Goal: Task Accomplishment & Management: Manage account settings

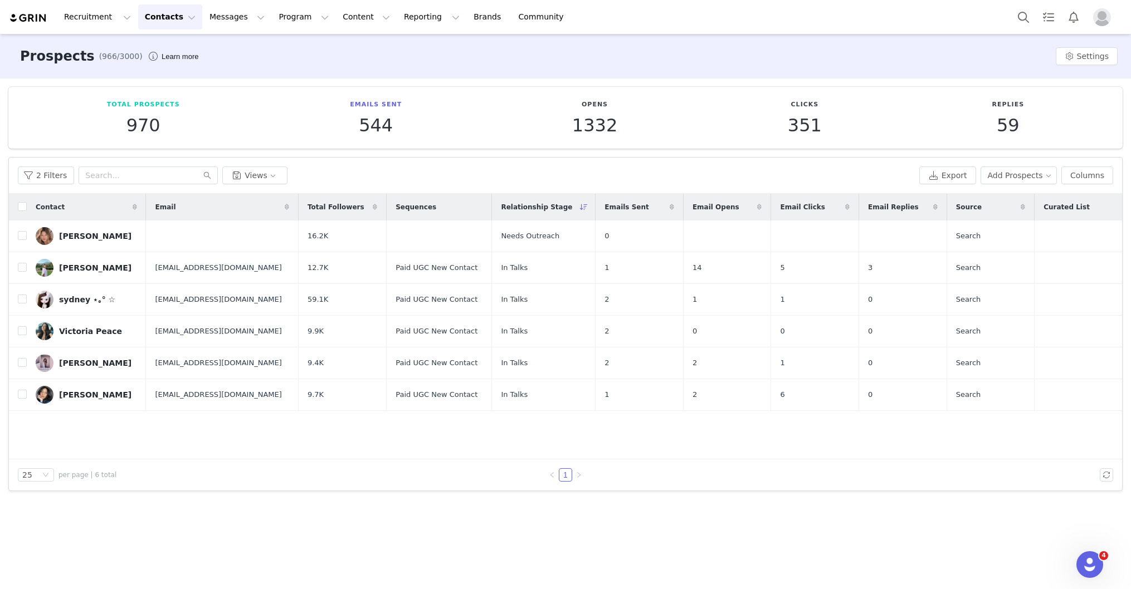
click at [33, 14] on img at bounding box center [28, 18] width 39 height 11
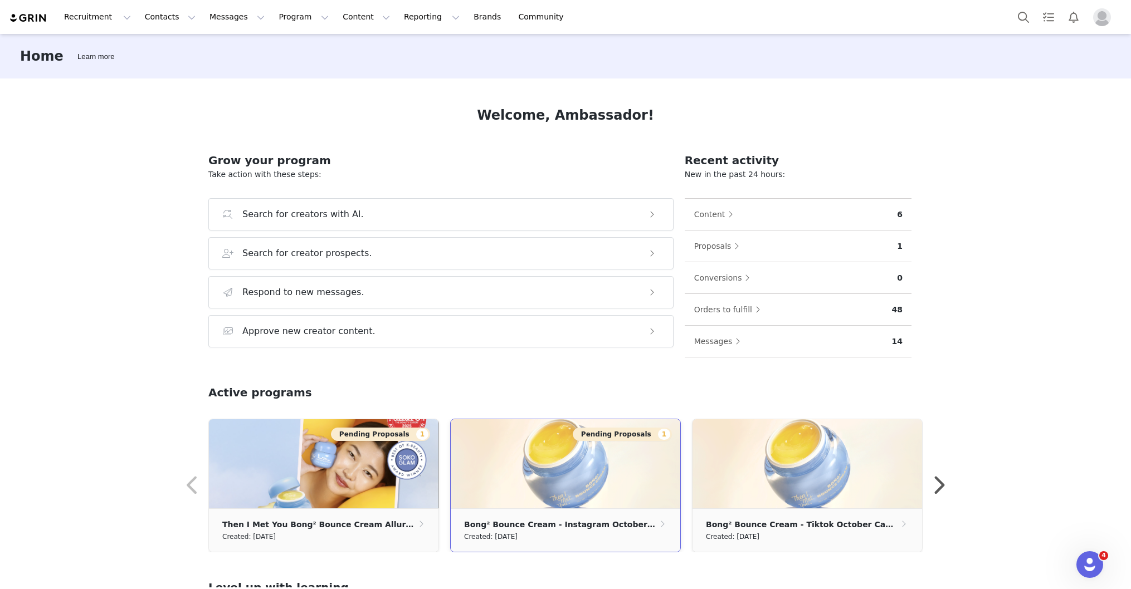
click at [559, 482] on img at bounding box center [565, 463] width 229 height 89
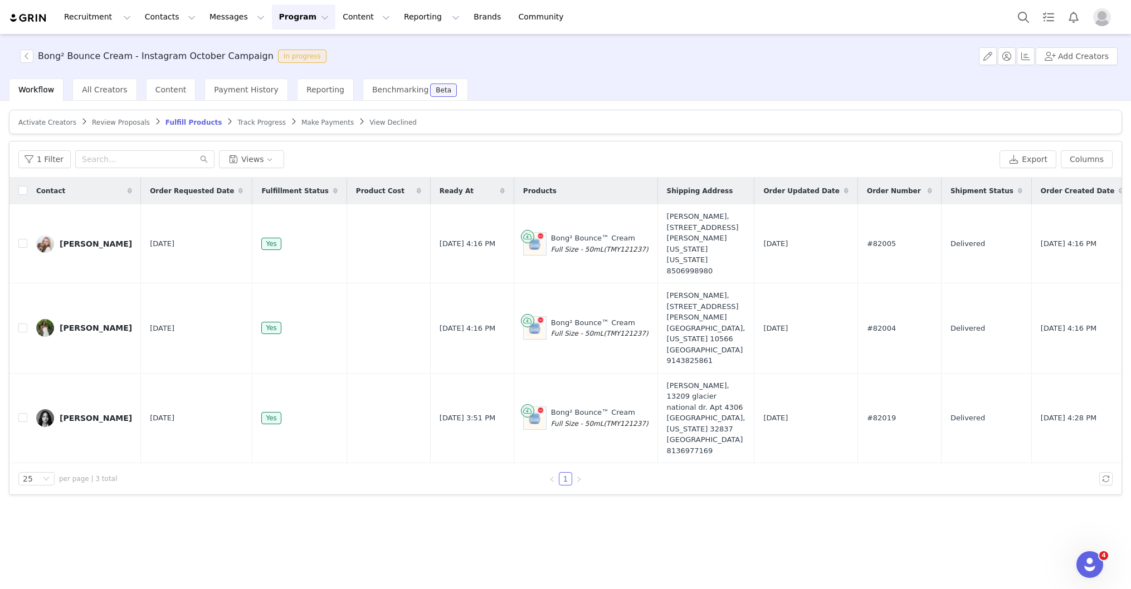
click at [272, 19] on button "Program Program" at bounding box center [303, 16] width 63 height 25
click at [287, 55] on link "Activations" at bounding box center [299, 49] width 88 height 21
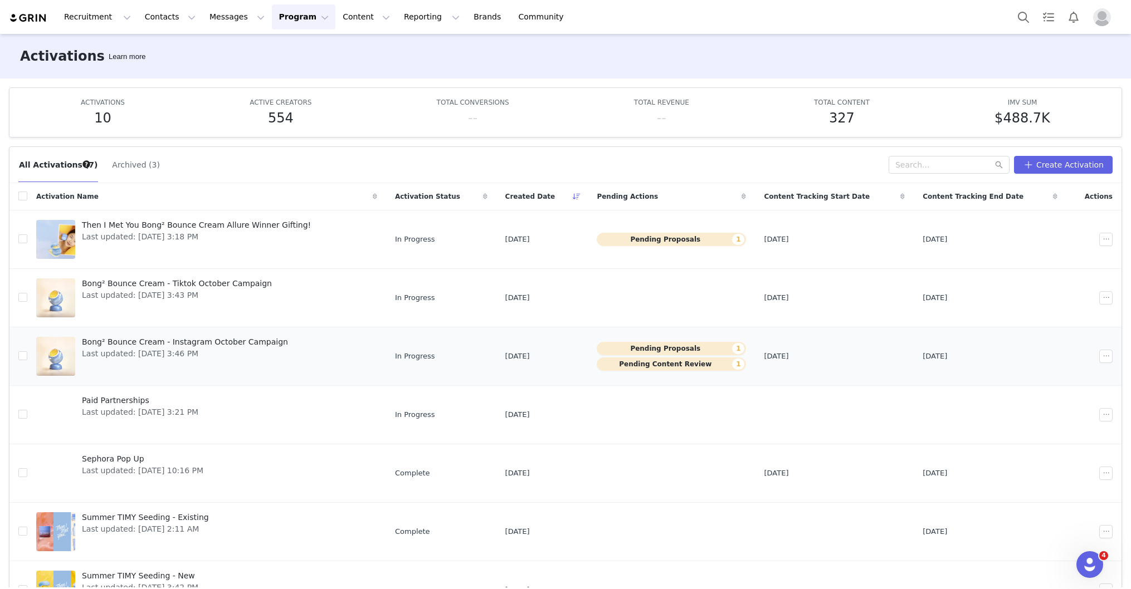
click at [709, 367] on button "Pending Content Review 1" at bounding box center [671, 364] width 149 height 13
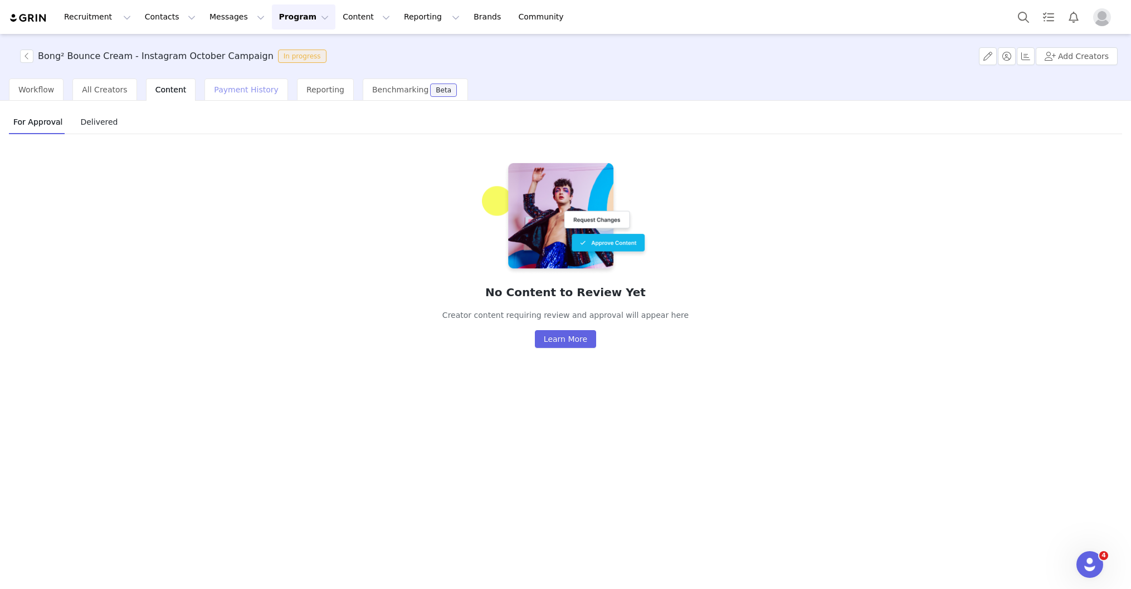
click at [223, 90] on span "Payment History" at bounding box center [246, 89] width 65 height 9
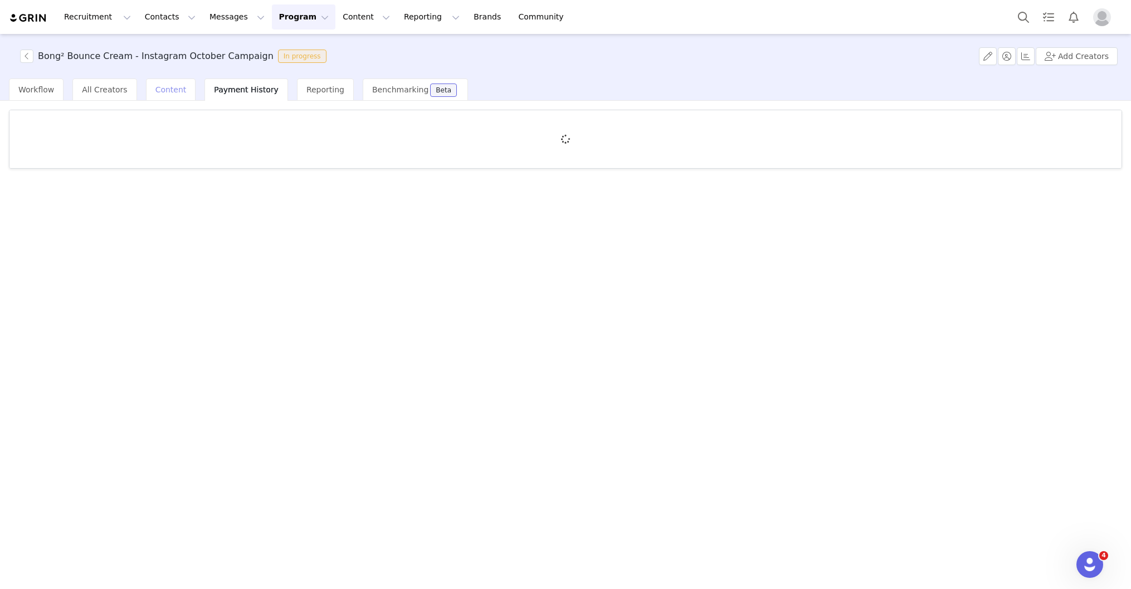
click at [175, 90] on span "Content" at bounding box center [170, 89] width 31 height 9
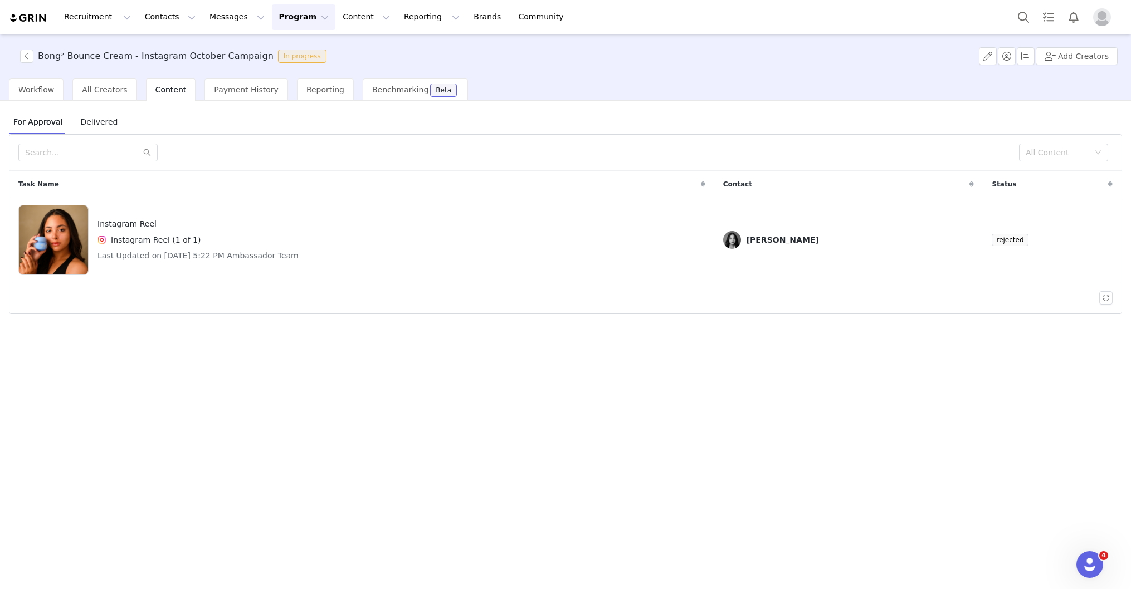
click at [278, 19] on button "Program Program" at bounding box center [303, 16] width 63 height 25
click at [294, 85] on p "Affiliates" at bounding box center [280, 91] width 34 height 12
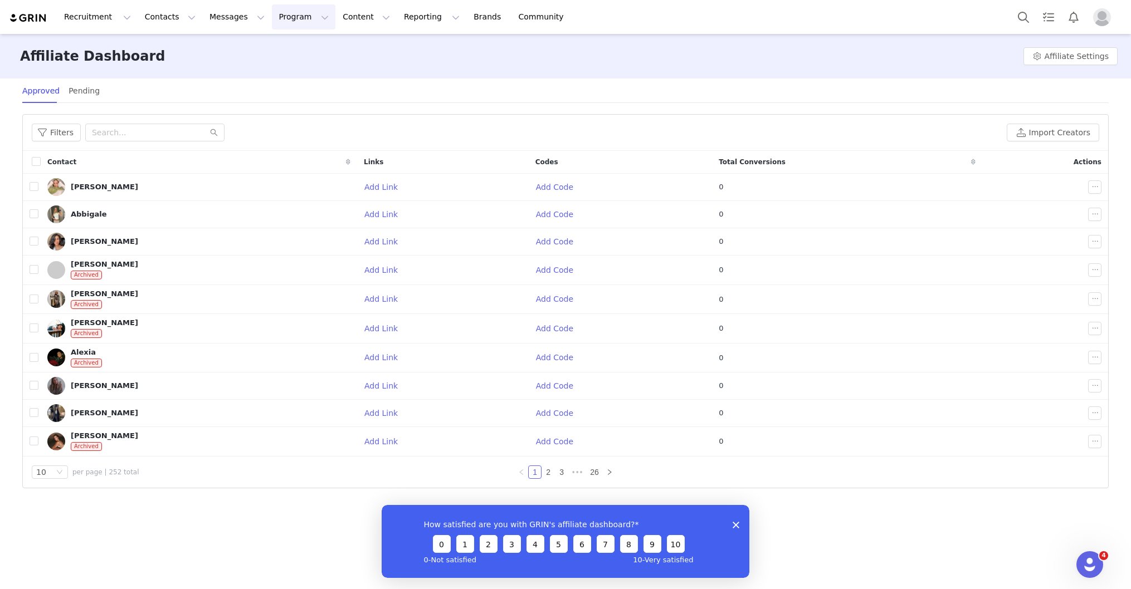
click at [272, 20] on button "Program Program" at bounding box center [303, 16] width 63 height 25
click at [287, 83] on link "Affiliates" at bounding box center [299, 90] width 88 height 21
click at [304, 18] on button "Program Program" at bounding box center [303, 16] width 63 height 25
click at [304, 50] on div "Activations" at bounding box center [298, 49] width 75 height 12
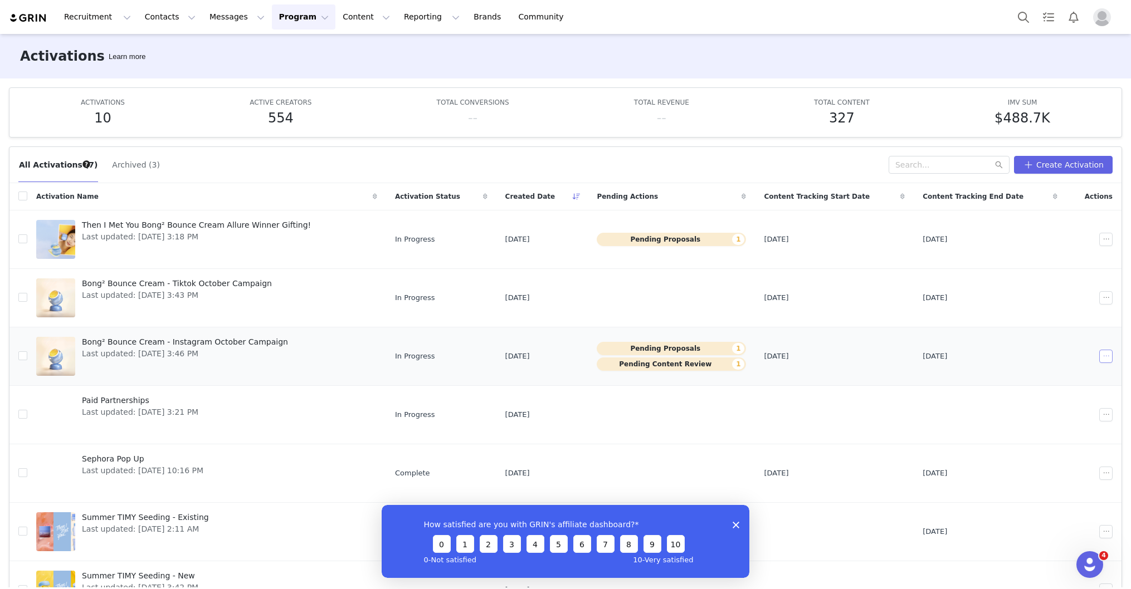
click at [1099, 355] on button "button" at bounding box center [1105, 356] width 13 height 13
click at [1044, 375] on div "Edit" at bounding box center [1042, 377] width 96 height 12
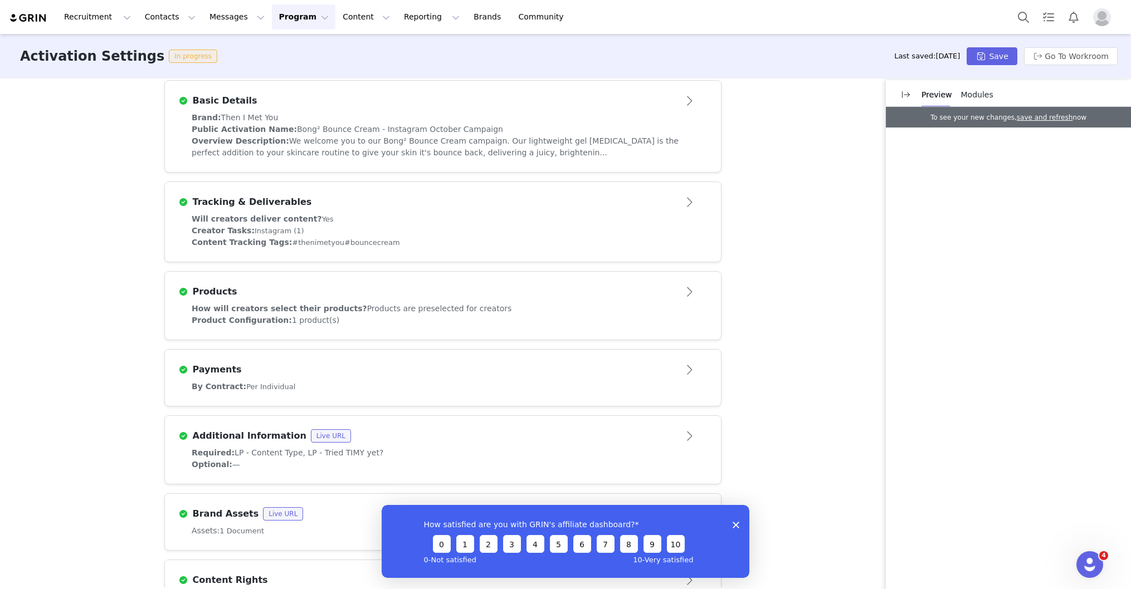
scroll to position [319, 0]
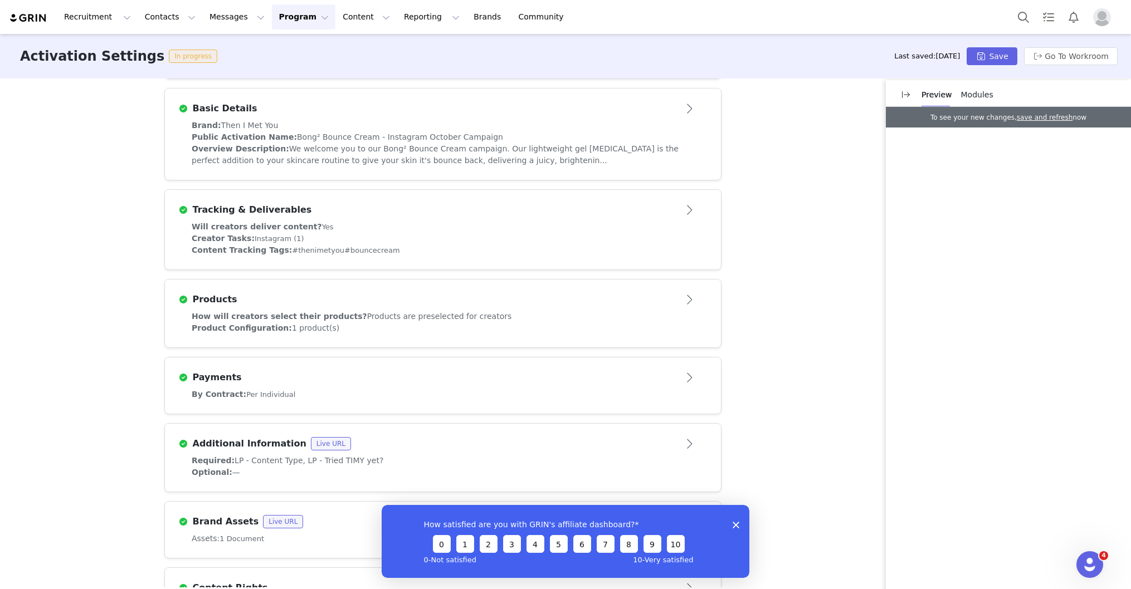
click at [530, 309] on div "Products" at bounding box center [442, 300] width 529 height 18
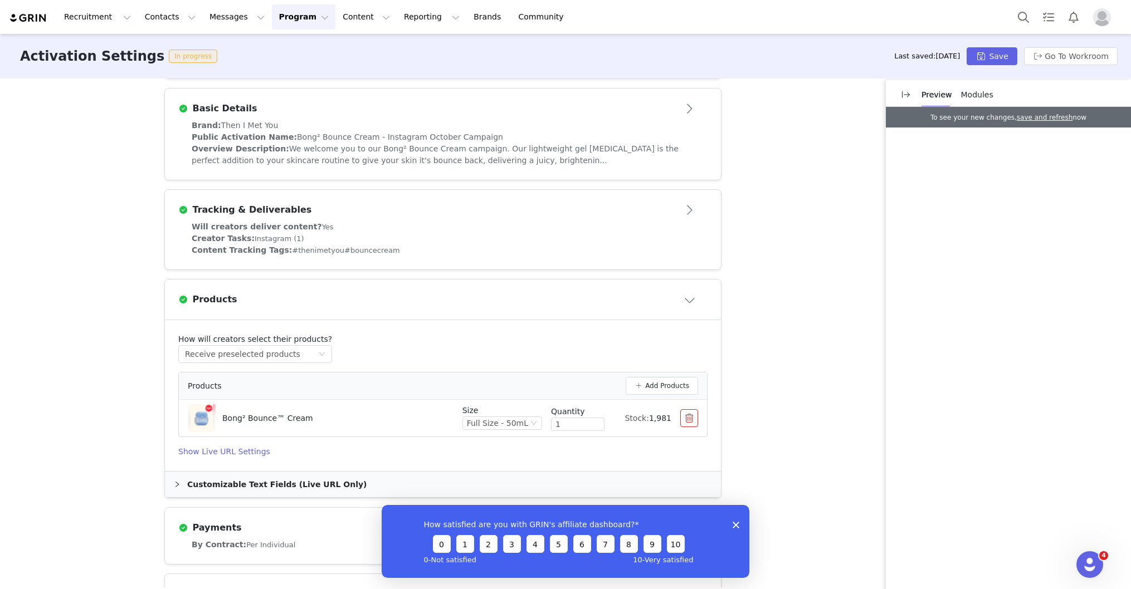
click at [510, 245] on div "Content Tracking Tags: #thenimetyou #bouncecream" at bounding box center [443, 251] width 502 height 12
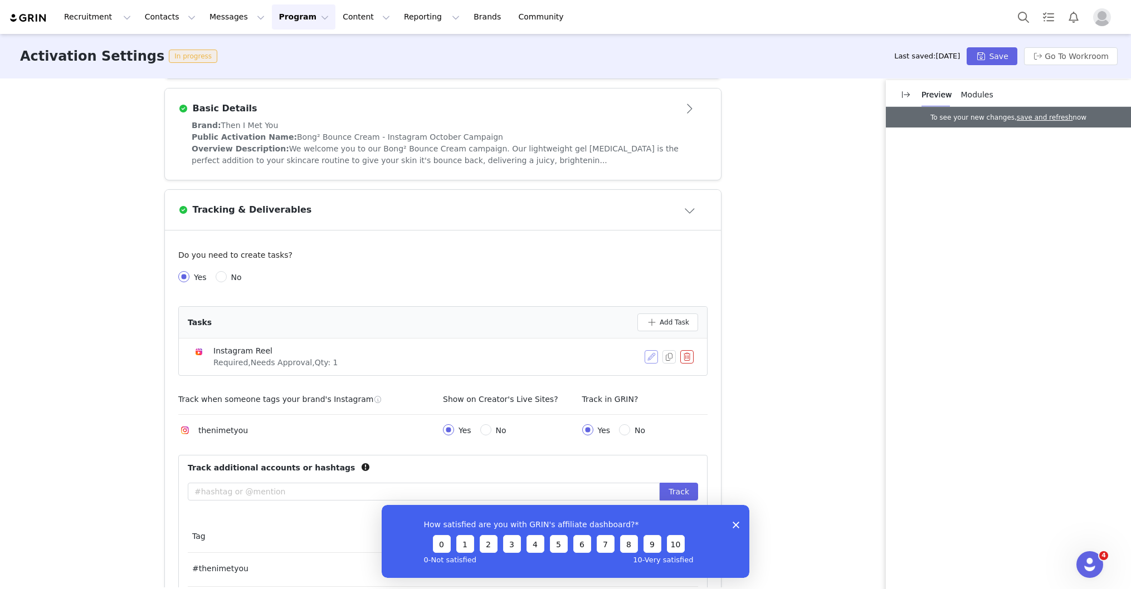
click at [644, 359] on button "button" at bounding box center [650, 356] width 13 height 13
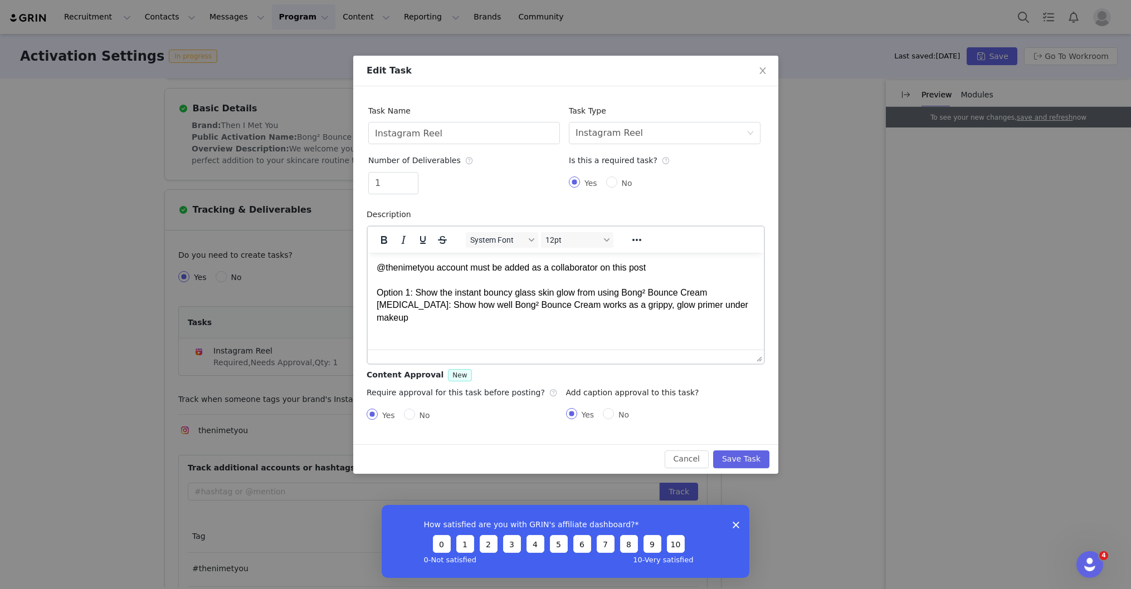
scroll to position [0, 0]
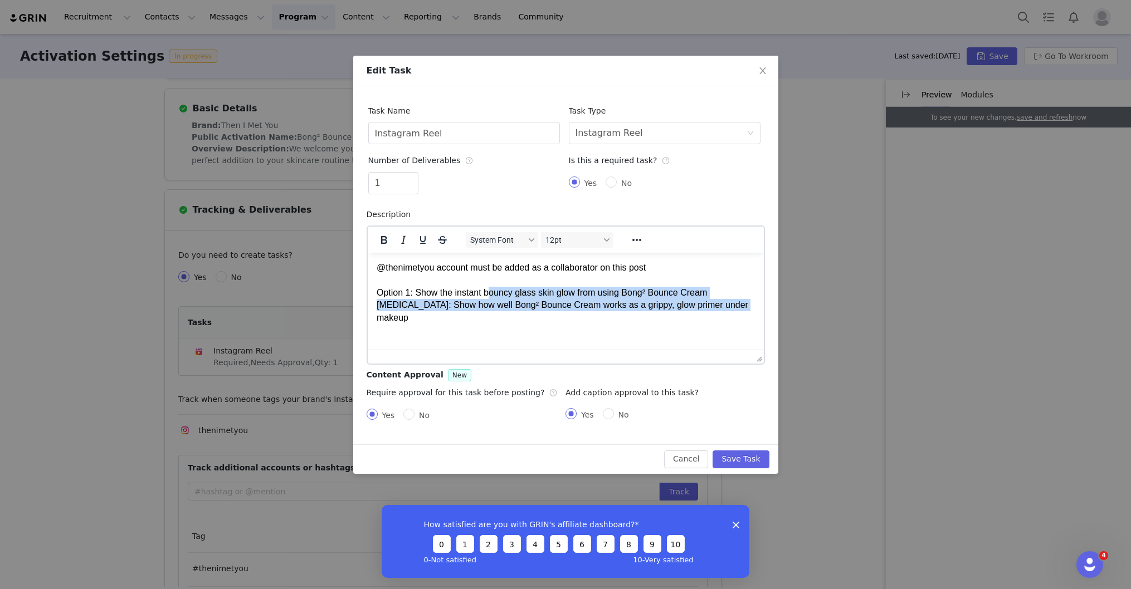
drag, startPoint x: 751, startPoint y: 305, endPoint x: 488, endPoint y: 288, distance: 262.9
click at [488, 288] on p "@thenimetyou account must be added as a collaborator on this post Option 1: Sho…" at bounding box center [565, 292] width 378 height 62
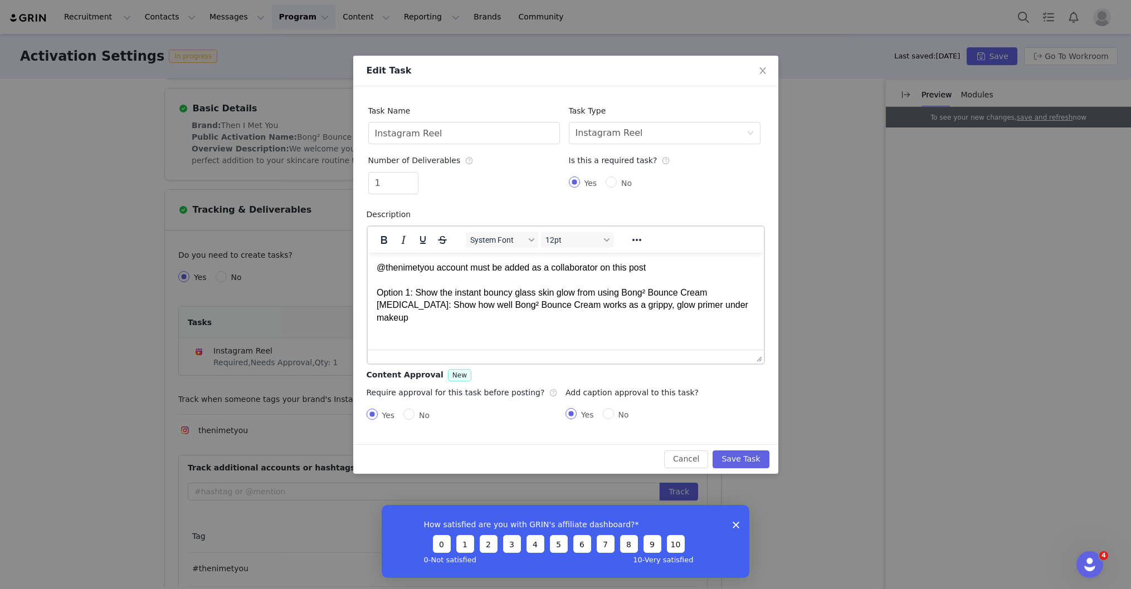
drag, startPoint x: 564, startPoint y: 277, endPoint x: 591, endPoint y: 275, distance: 26.8
click at [564, 277] on p "@thenimetyou account must be added as a collaborator on this post Option 1: Sho…" at bounding box center [565, 292] width 378 height 62
drag, startPoint x: 661, startPoint y: 268, endPoint x: 342, endPoint y: 268, distance: 318.6
click at [367, 268] on html "@thenimetyou account must be added as a collaborator on this post Option 1: Sho…" at bounding box center [565, 292] width 396 height 80
copy p "@thenimetyou account must be added as a collaborator on this post"
